Goal: Check status: Check status

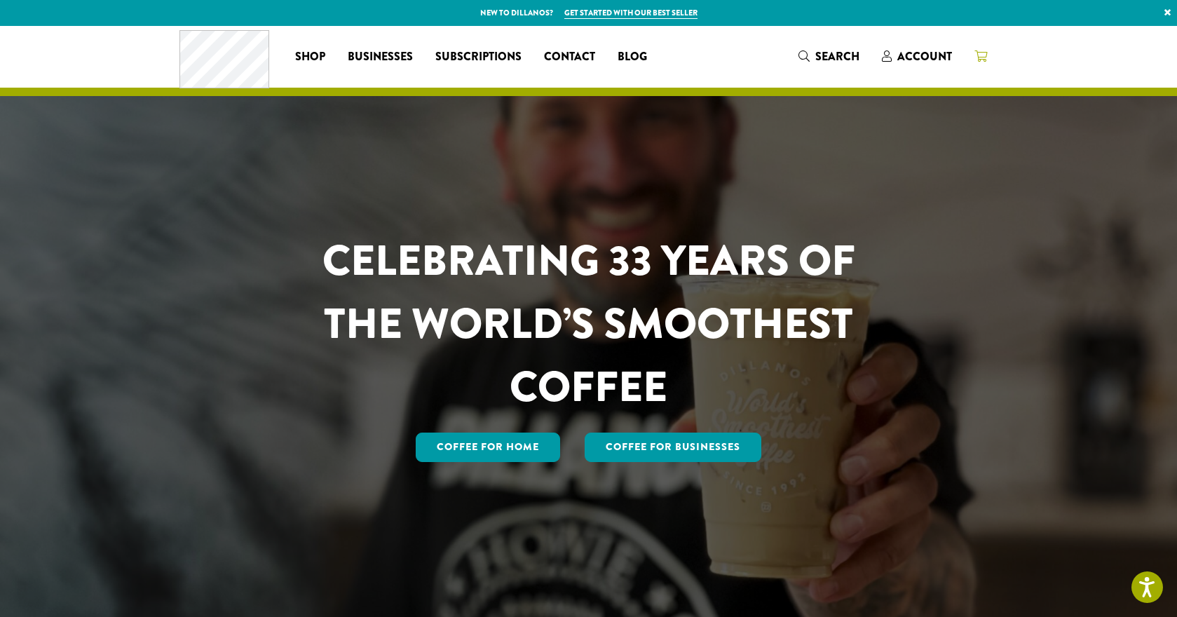
click at [978, 55] on icon at bounding box center [980, 55] width 13 height 11
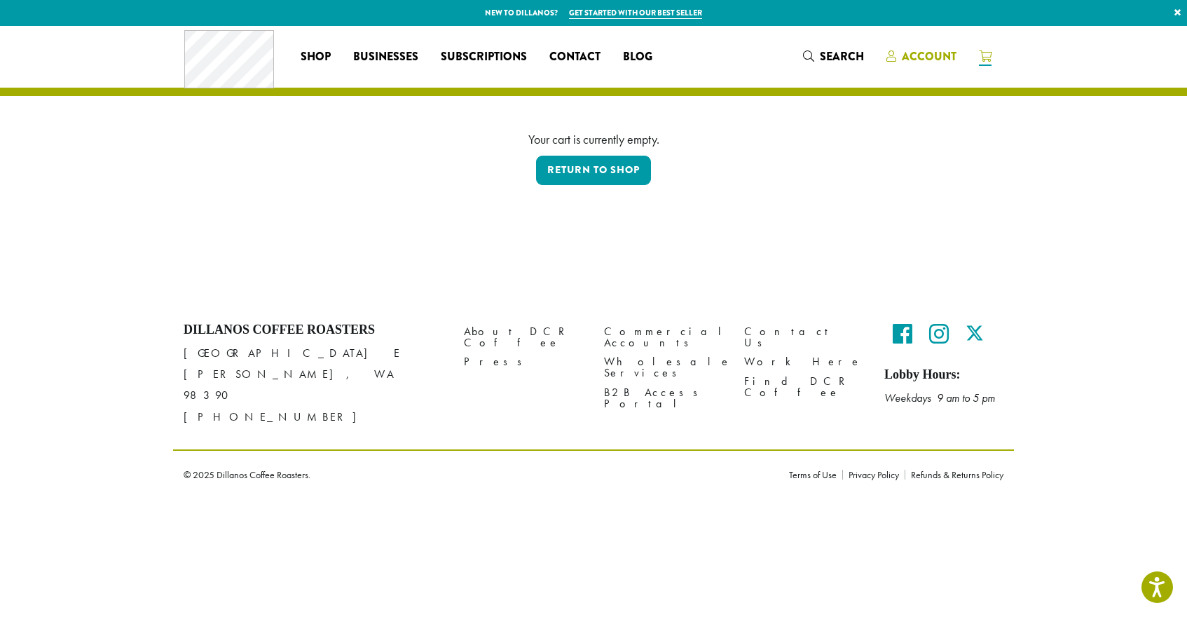
click at [922, 49] on span "Account" at bounding box center [929, 56] width 55 height 16
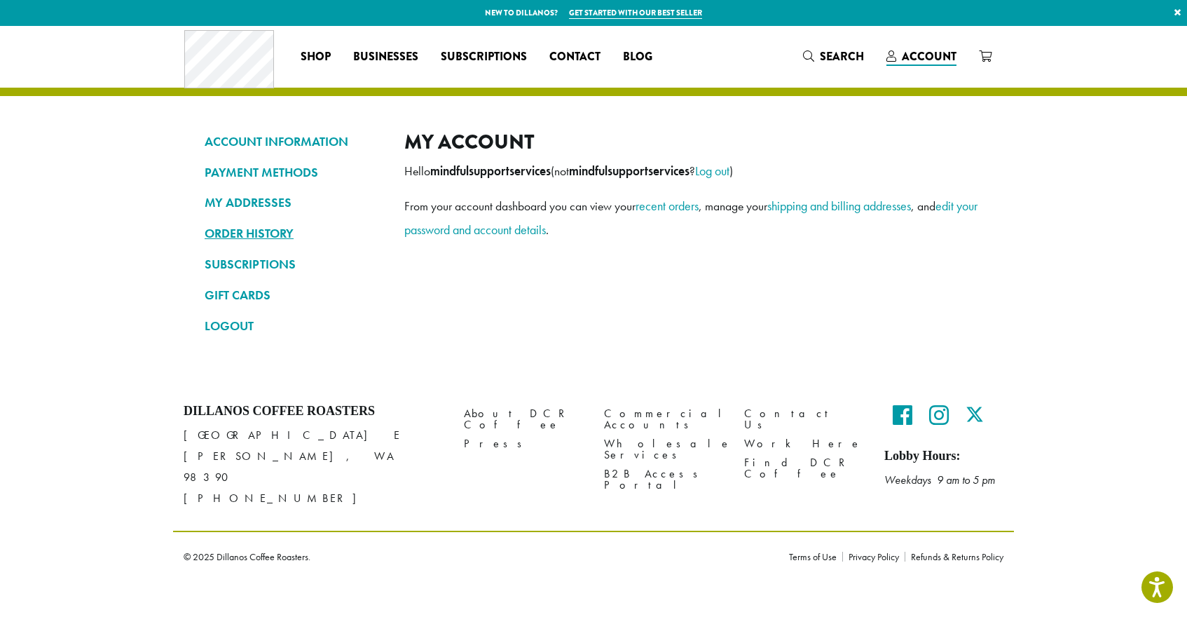
click at [249, 238] on link "ORDER HISTORY" at bounding box center [294, 233] width 179 height 24
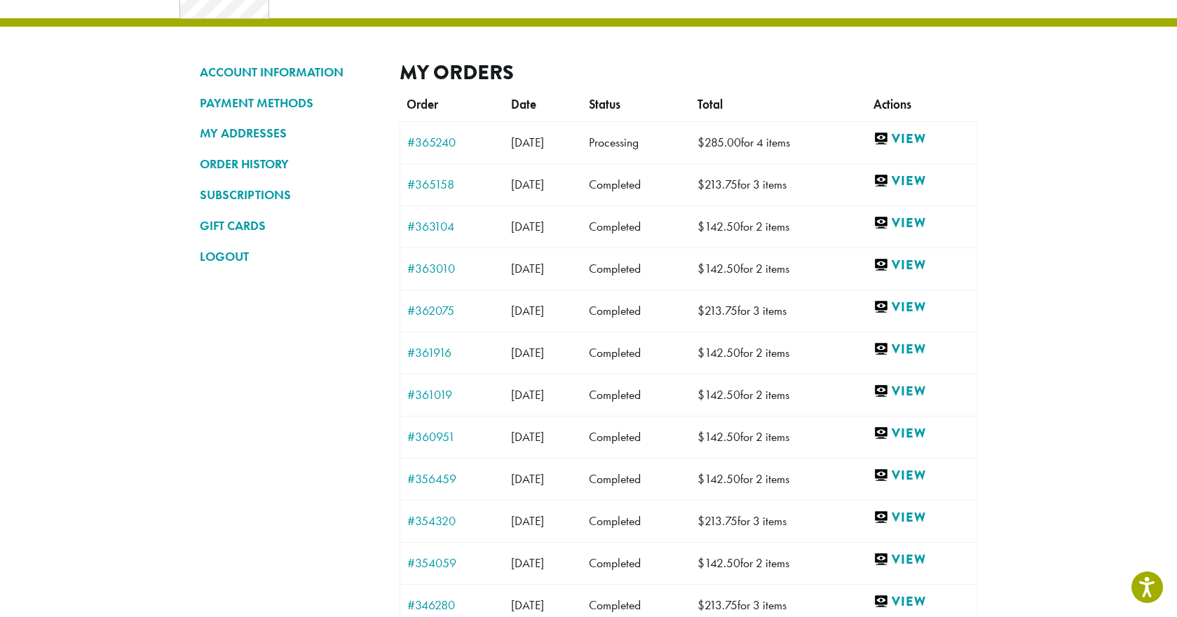
scroll to position [66, 0]
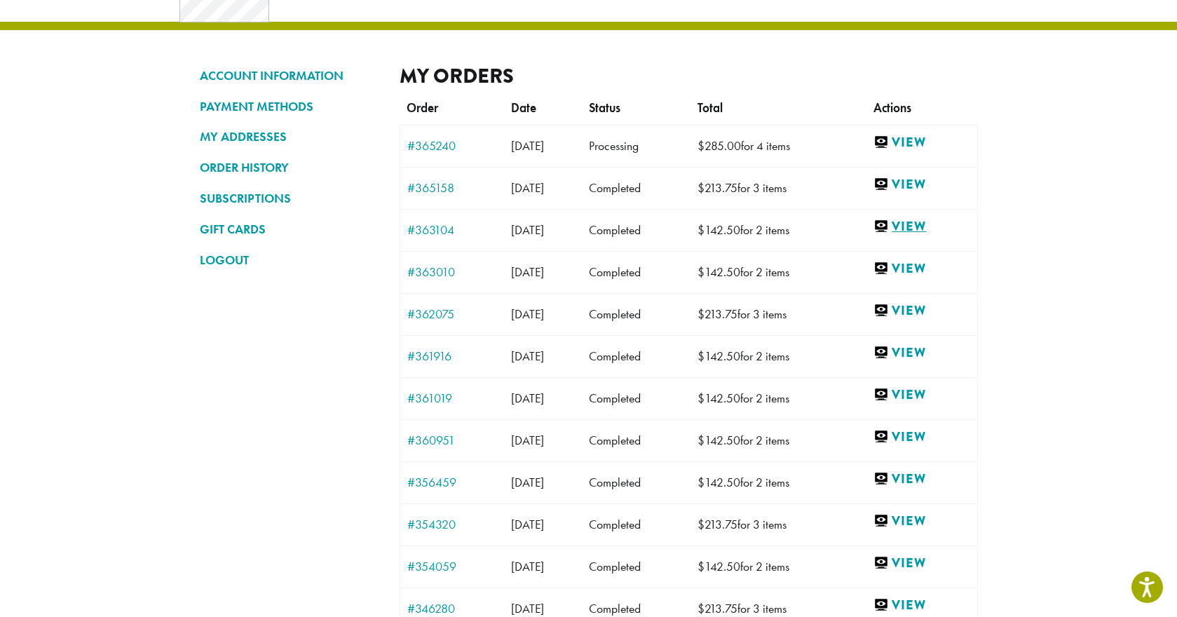
click at [923, 224] on link "View" at bounding box center [921, 227] width 96 height 18
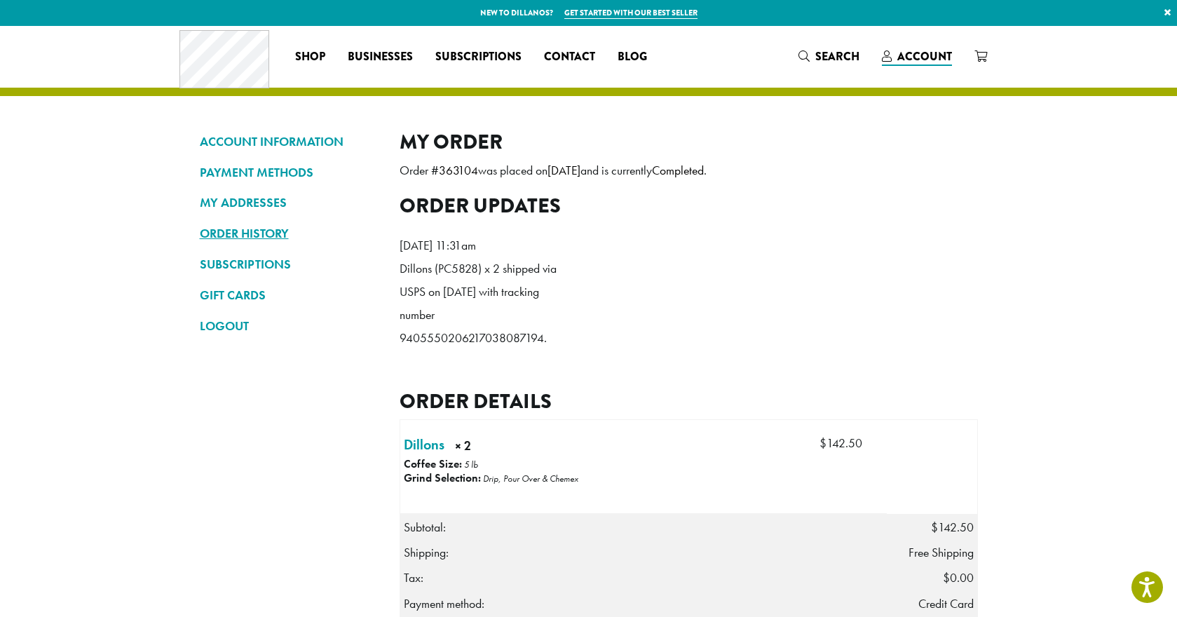
click at [247, 238] on link "ORDER HISTORY" at bounding box center [289, 233] width 179 height 24
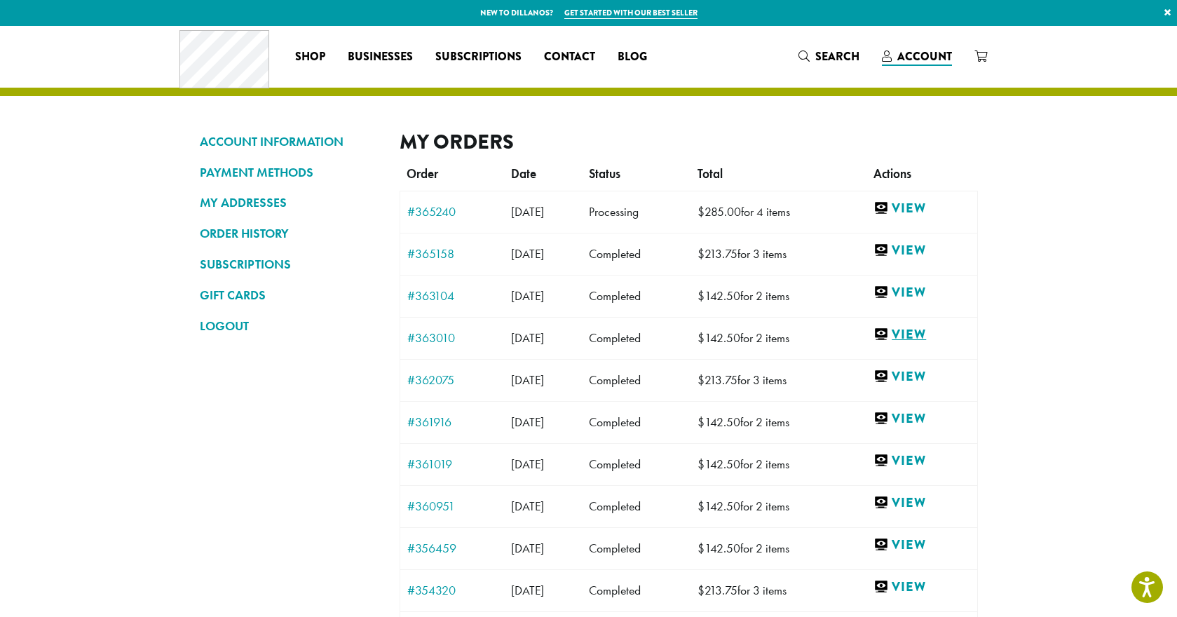
click at [930, 336] on link "View" at bounding box center [921, 335] width 96 height 18
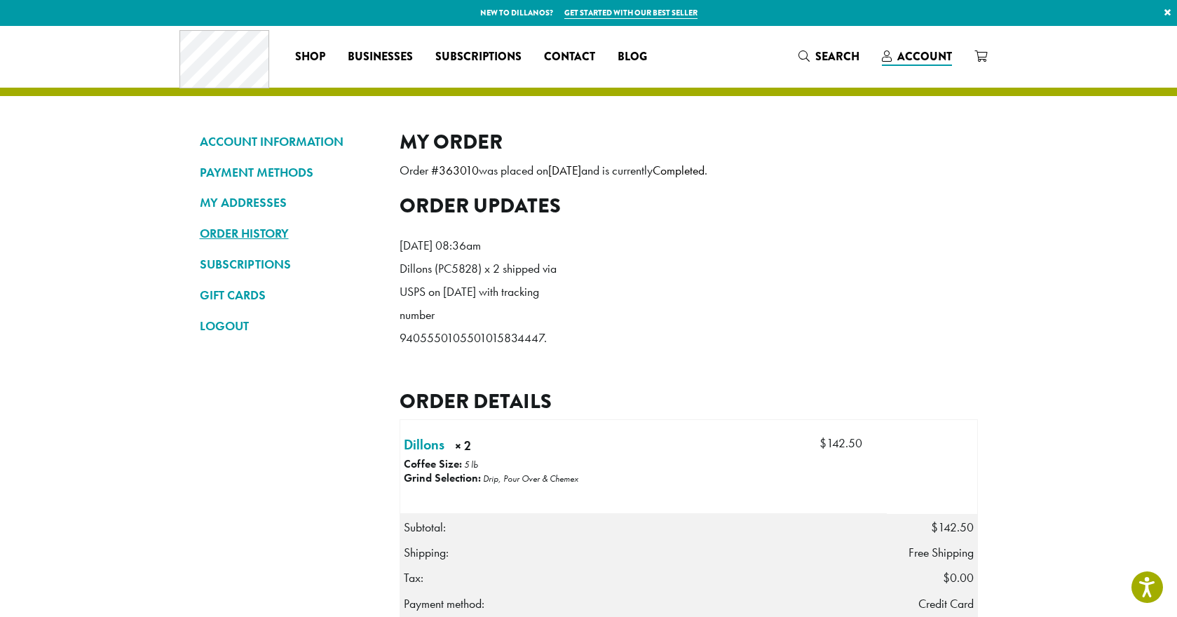
click at [245, 233] on link "ORDER HISTORY" at bounding box center [289, 233] width 179 height 24
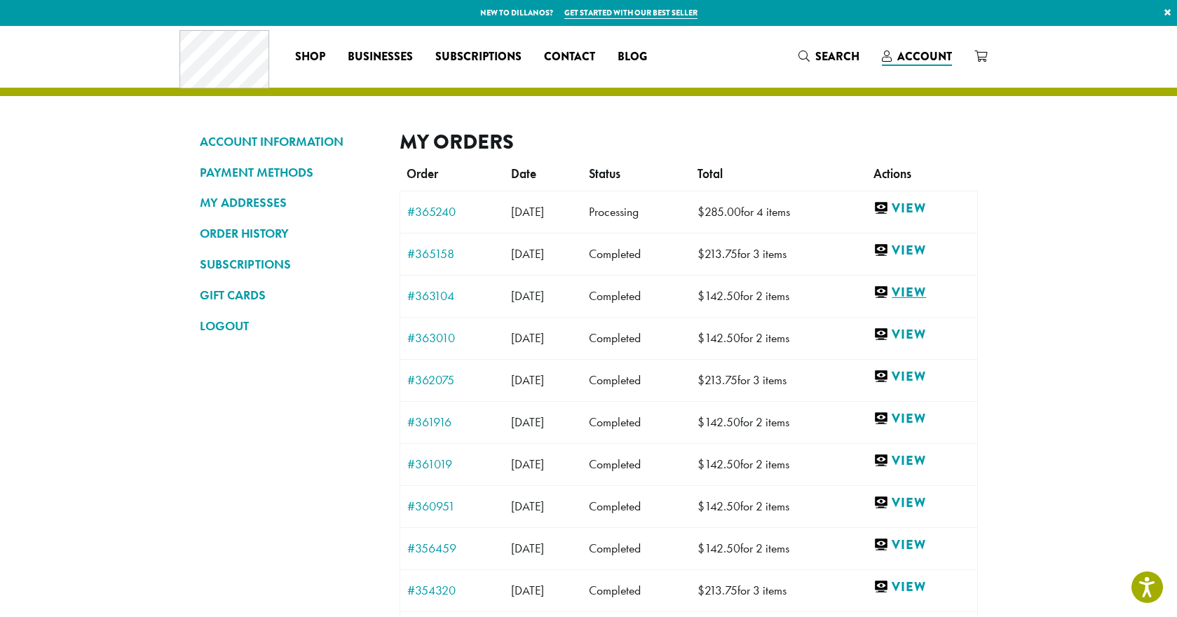
click at [924, 290] on link "View" at bounding box center [921, 293] width 96 height 18
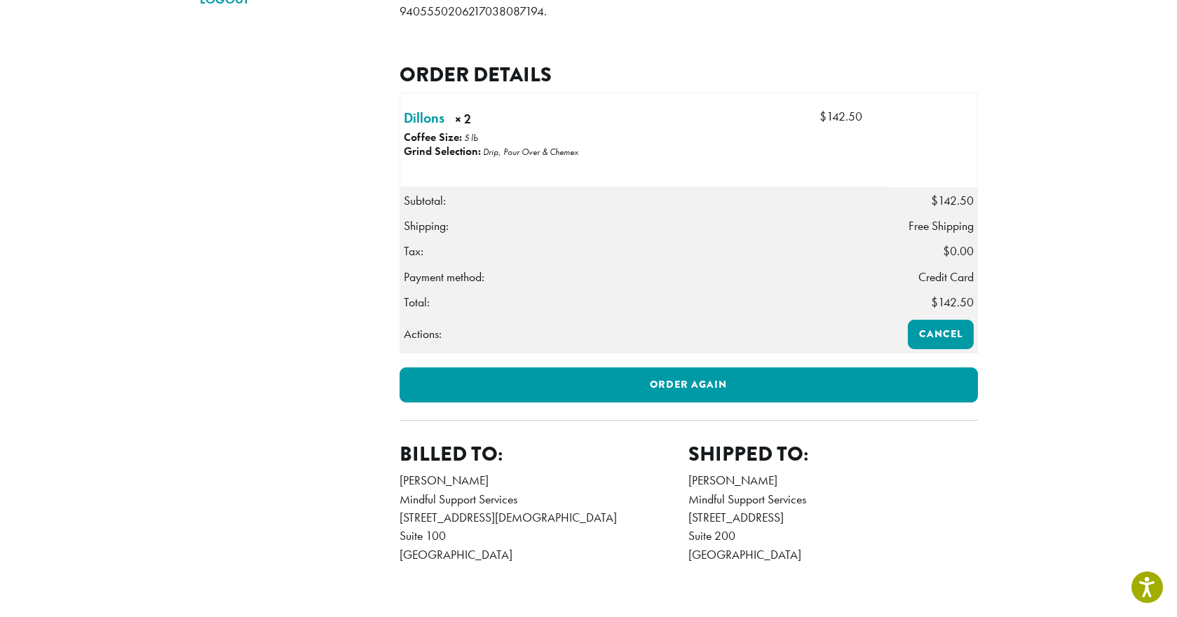
scroll to position [13, 0]
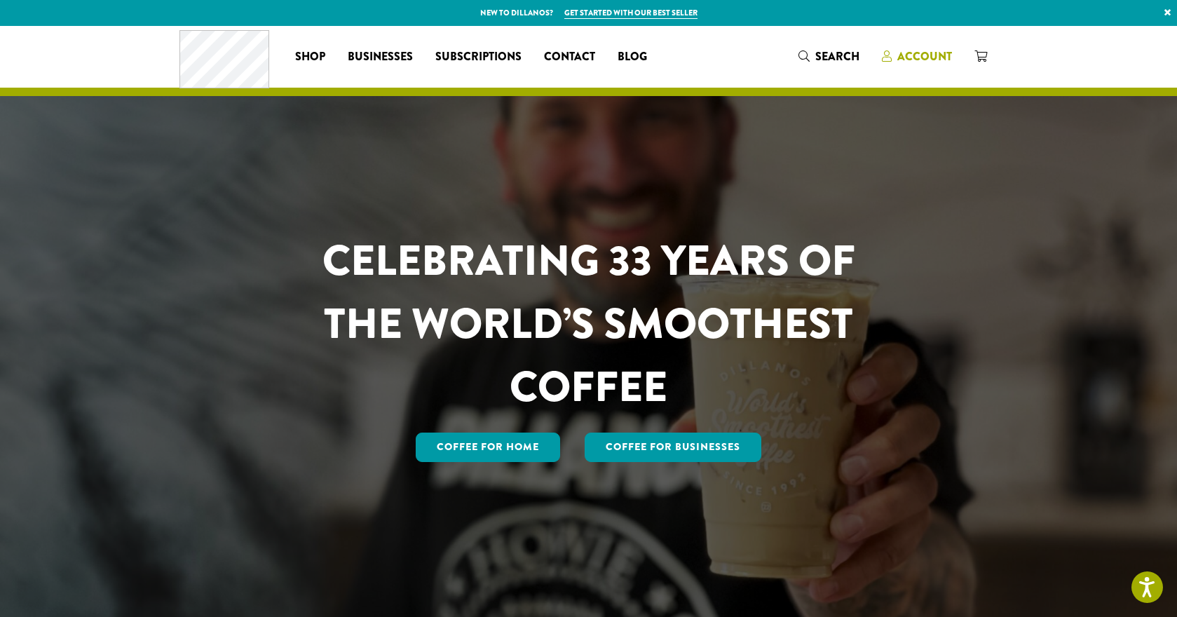
click at [922, 57] on span "Account" at bounding box center [924, 56] width 55 height 16
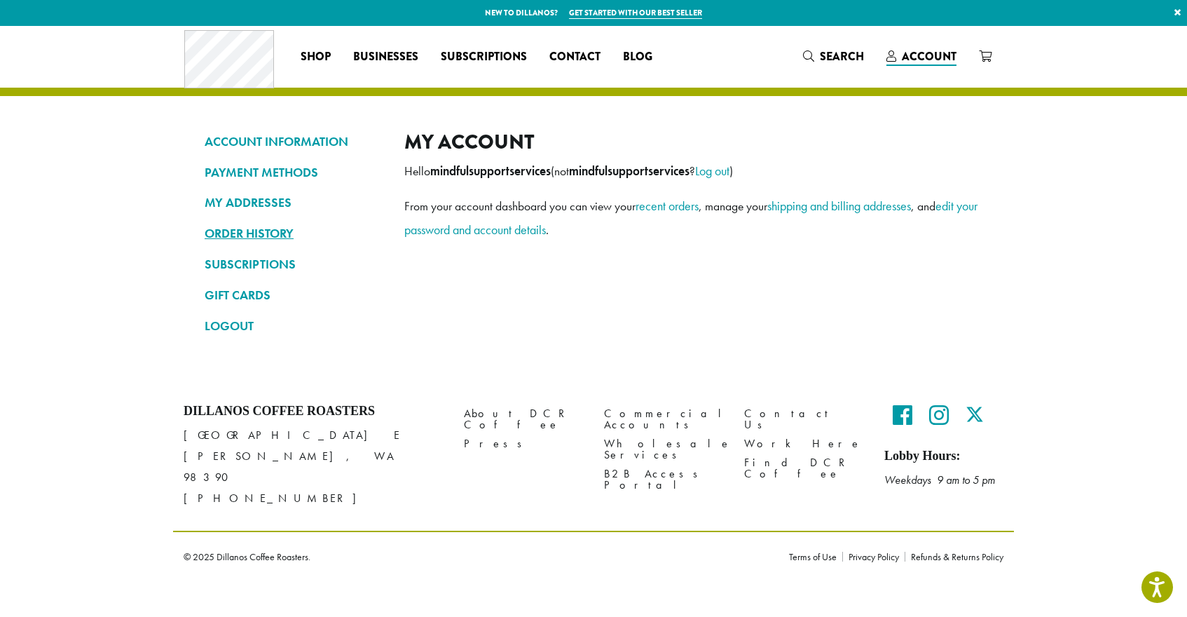
click at [268, 235] on link "ORDER HISTORY" at bounding box center [294, 233] width 179 height 24
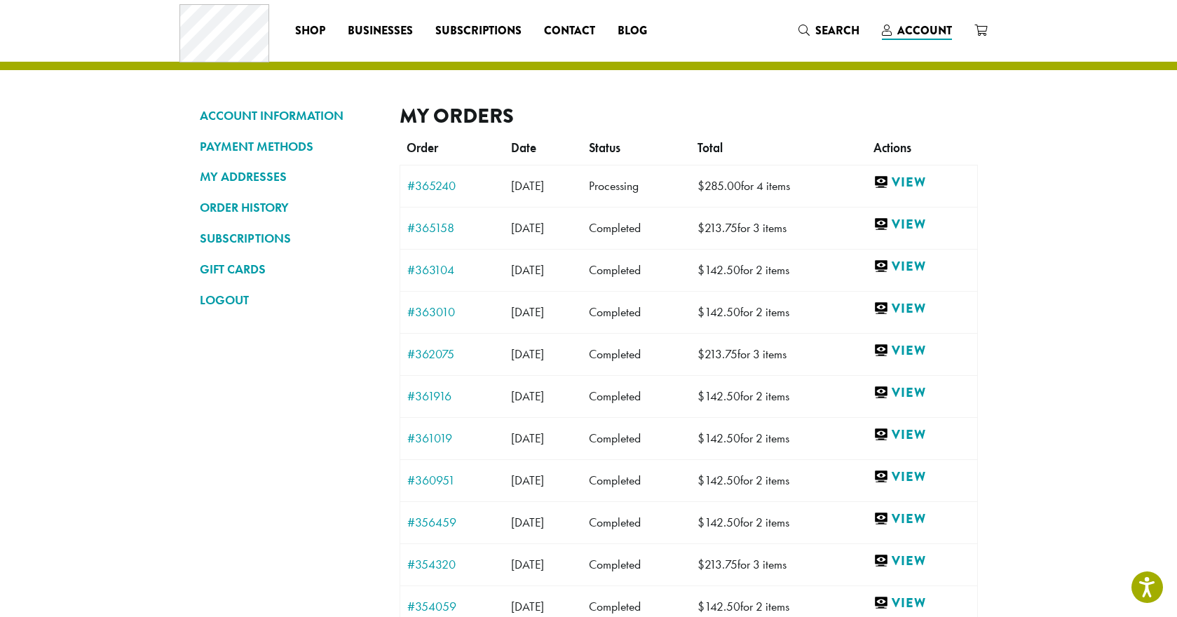
scroll to position [64, 0]
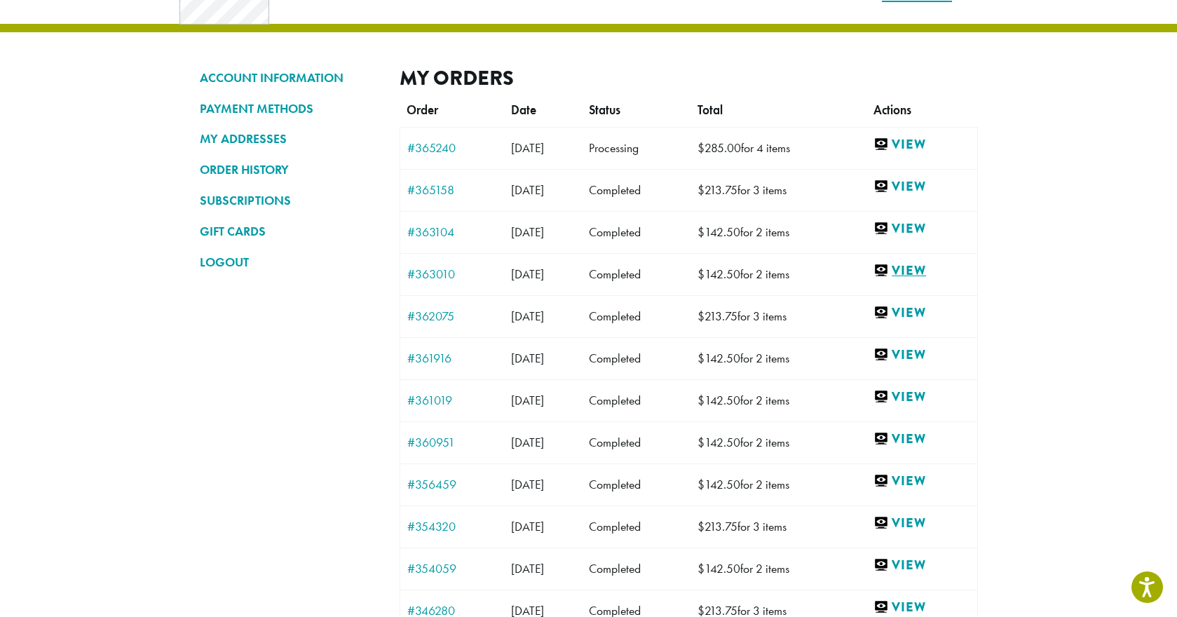
click at [926, 267] on link "View" at bounding box center [921, 271] width 96 height 18
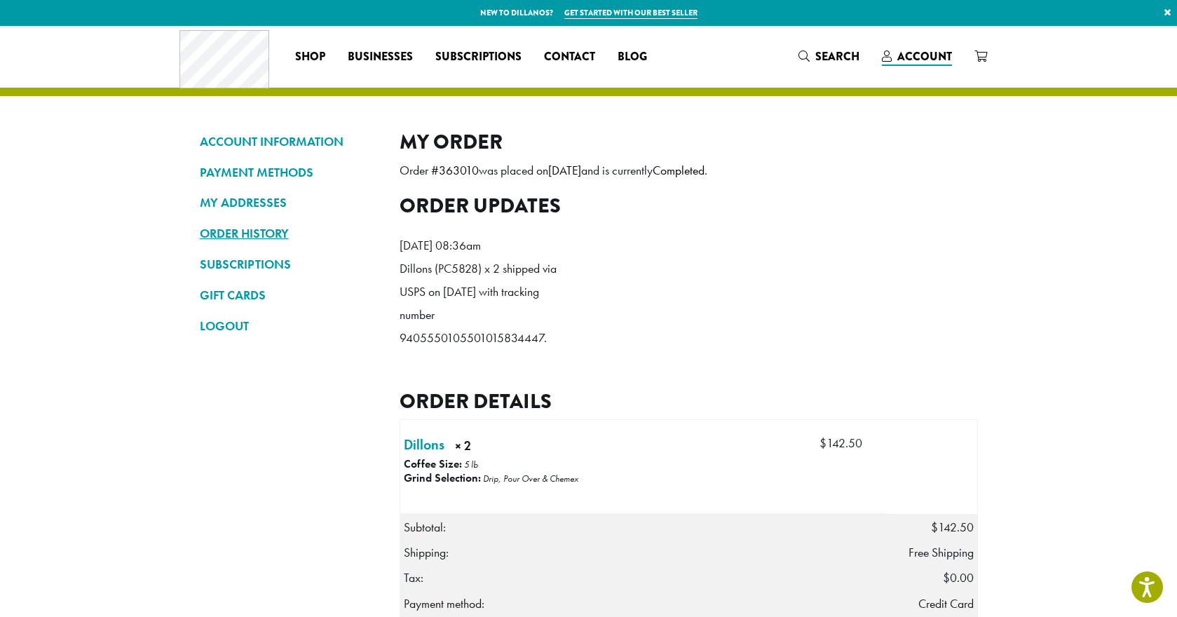
click at [259, 234] on link "ORDER HISTORY" at bounding box center [289, 233] width 179 height 24
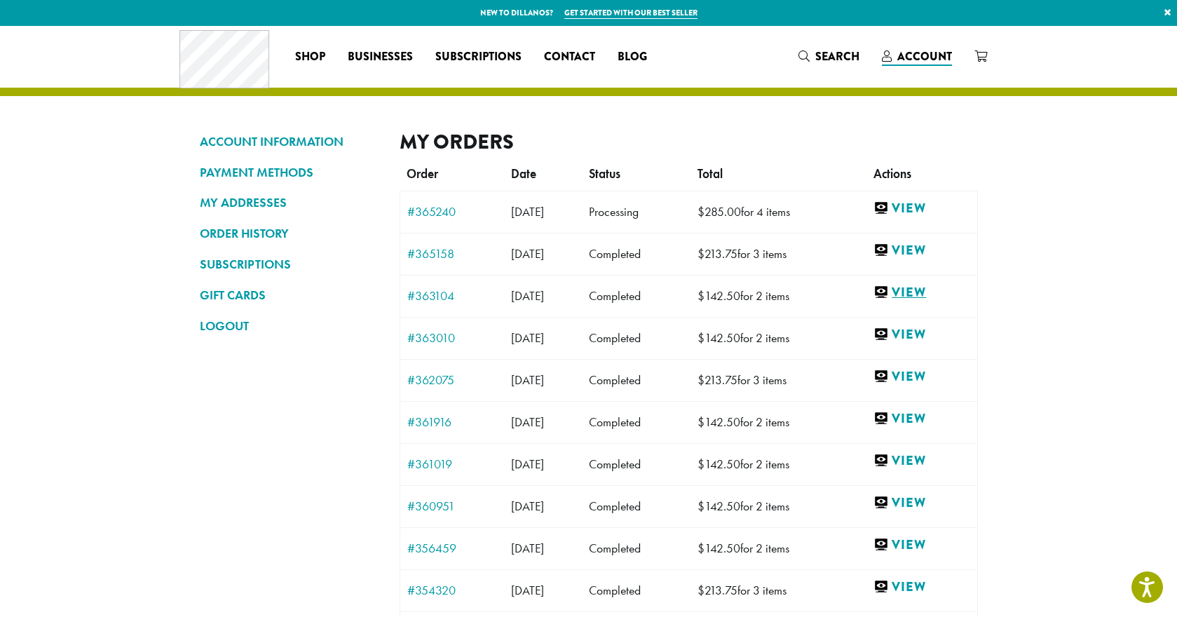
click at [934, 294] on link "View" at bounding box center [921, 293] width 96 height 18
